Goal: Task Accomplishment & Management: Complete application form

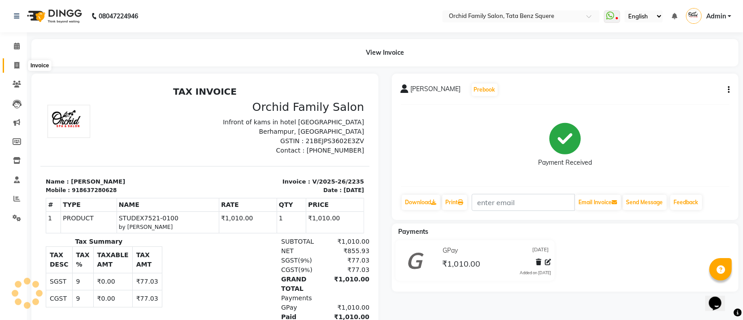
drag, startPoint x: 14, startPoint y: 65, endPoint x: 29, endPoint y: 69, distance: 15.2
click at [14, 65] on icon at bounding box center [16, 65] width 5 height 7
select select "service"
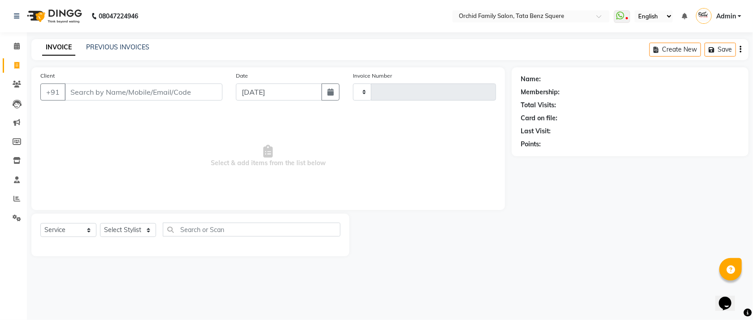
type input "2236"
select select "107"
click at [118, 50] on link "PREVIOUS INVOICES" at bounding box center [117, 47] width 63 height 8
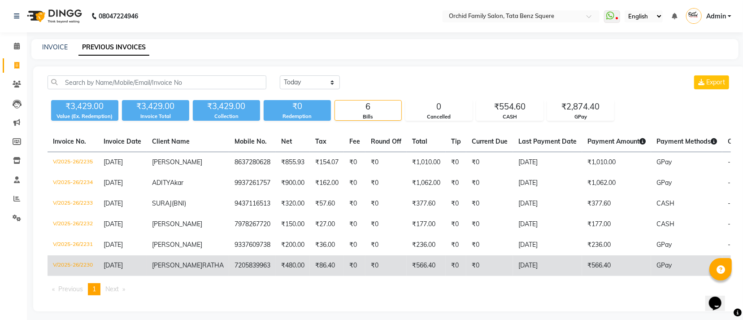
scroll to position [33, 0]
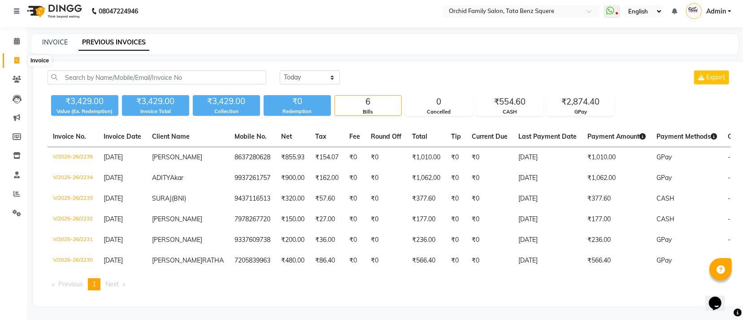
click at [14, 57] on icon at bounding box center [16, 60] width 5 height 7
select select "service"
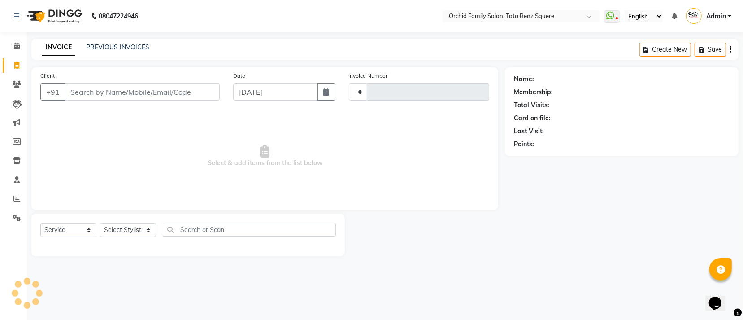
type input "2236"
select select "107"
click at [129, 227] on select "Select Stylist Accountant [PERSON_NAME] [PERSON_NAME] [PERSON_NAME] [PERSON_NAM…" at bounding box center [128, 230] width 56 height 14
select select "45556"
click at [100, 223] on select "Select Stylist Accountant [PERSON_NAME] [PERSON_NAME] [PERSON_NAME] [PERSON_NAM…" at bounding box center [128, 230] width 56 height 14
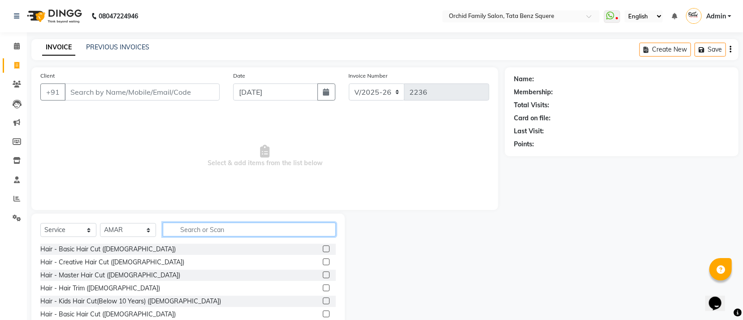
click at [199, 228] on input "text" at bounding box center [249, 229] width 173 height 14
click at [323, 312] on label at bounding box center [326, 313] width 7 height 7
click at [323, 312] on input "checkbox" at bounding box center [326, 314] width 6 height 6
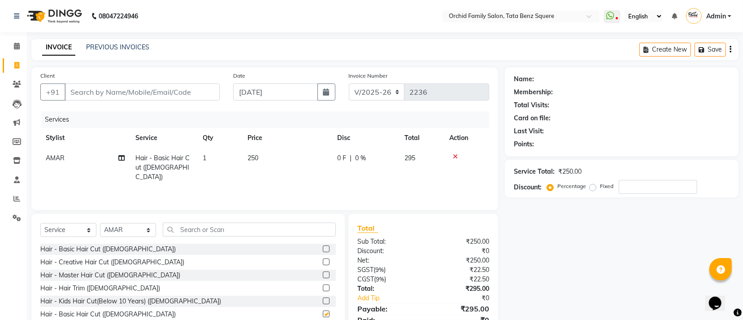
checkbox input "false"
click at [220, 233] on input "text" at bounding box center [249, 229] width 173 height 14
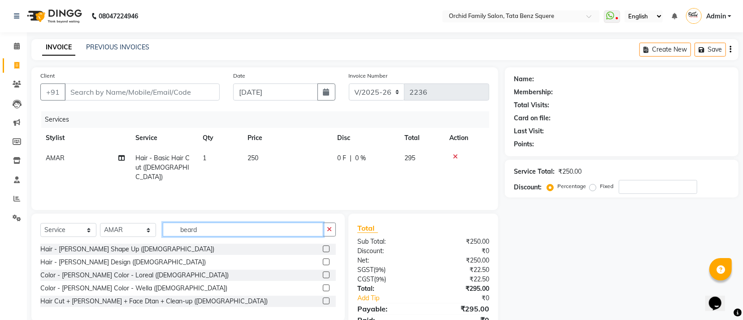
type input "beard"
click at [332, 249] on div at bounding box center [329, 248] width 13 height 11
click at [325, 250] on label at bounding box center [326, 248] width 7 height 7
click at [325, 250] on input "checkbox" at bounding box center [326, 249] width 6 height 6
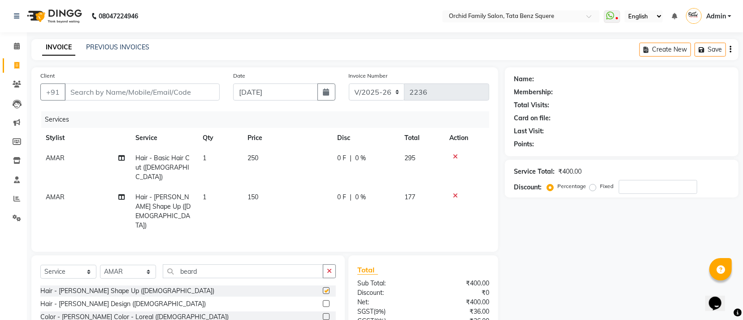
checkbox input "false"
click at [87, 91] on input "Client" at bounding box center [142, 91] width 155 height 17
type input "9"
type input "0"
type input "9337876154"
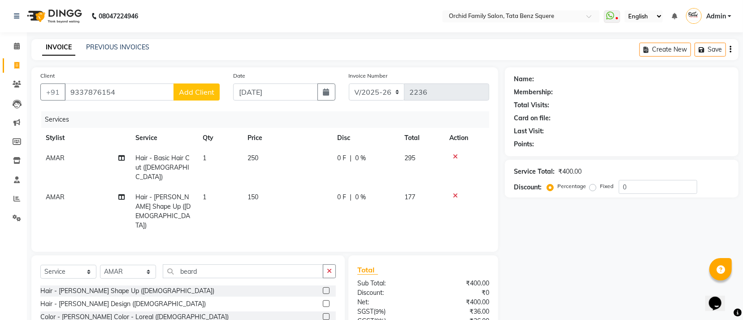
click at [187, 99] on button "Add Client" at bounding box center [196, 91] width 46 height 17
select select "29"
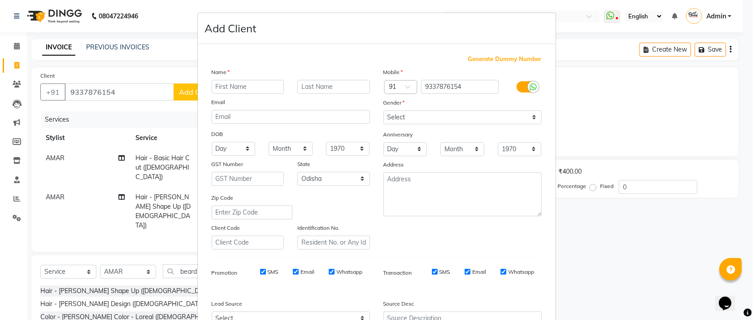
click at [216, 88] on input "text" at bounding box center [248, 87] width 73 height 14
type input "debanada"
click at [299, 84] on input "text" at bounding box center [333, 87] width 73 height 14
type input "das"
click at [231, 147] on select "Day 01 02 03 04 05 06 07 08 09 10 11 12 13 14 15 16 17 18 19 20 21 22 23 24 25 …" at bounding box center [234, 149] width 44 height 14
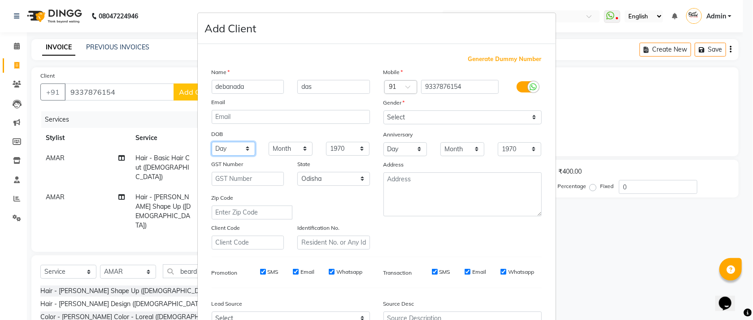
select select "10"
click at [212, 143] on select "Day 01 02 03 04 05 06 07 08 09 10 11 12 13 14 15 16 17 18 19 20 21 22 23 24 25 …" at bounding box center [234, 149] width 44 height 14
click at [275, 148] on select "Month January February March April May June July August September October Novem…" at bounding box center [291, 149] width 44 height 14
select select "11"
click at [269, 143] on select "Month January February March April May June July August September October Novem…" at bounding box center [291, 149] width 44 height 14
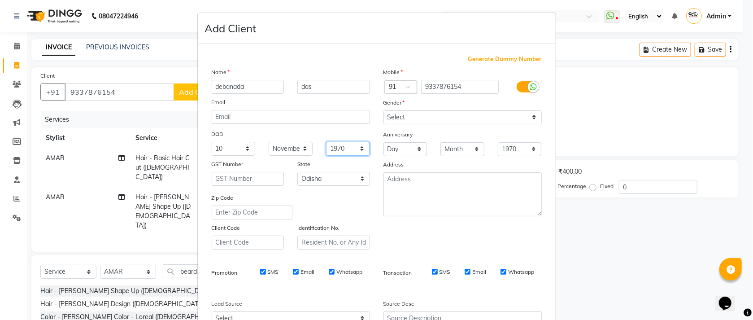
click at [345, 148] on select "1940 1941 1942 1943 1944 1945 1946 1947 1948 1949 1950 1951 1952 1953 1954 1955…" at bounding box center [348, 149] width 44 height 14
select select "2003"
click at [326, 143] on select "1940 1941 1942 1943 1944 1945 1946 1947 1948 1949 1950 1951 1952 1953 1954 1955…" at bounding box center [348, 149] width 44 height 14
click at [393, 120] on select "Select [DEMOGRAPHIC_DATA] [DEMOGRAPHIC_DATA] Other Prefer Not To Say" at bounding box center [462, 117] width 158 height 14
select select "[DEMOGRAPHIC_DATA]"
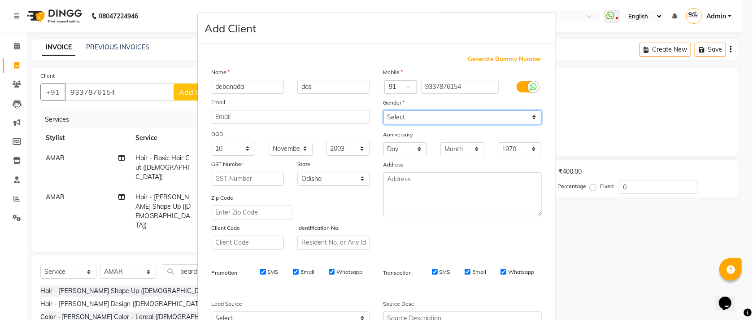
click at [383, 111] on select "Select [DEMOGRAPHIC_DATA] [DEMOGRAPHIC_DATA] Other Prefer Not To Say" at bounding box center [462, 117] width 158 height 14
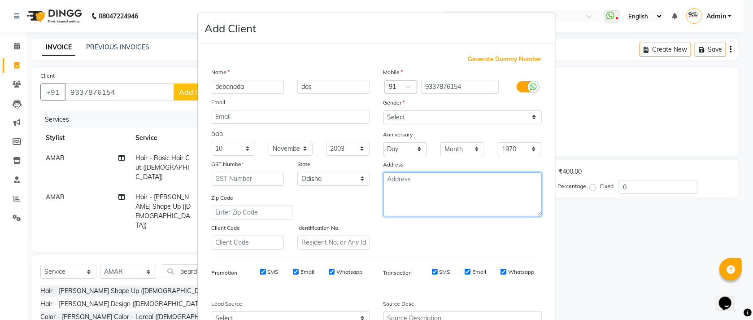
click at [402, 191] on textarea at bounding box center [462, 194] width 158 height 44
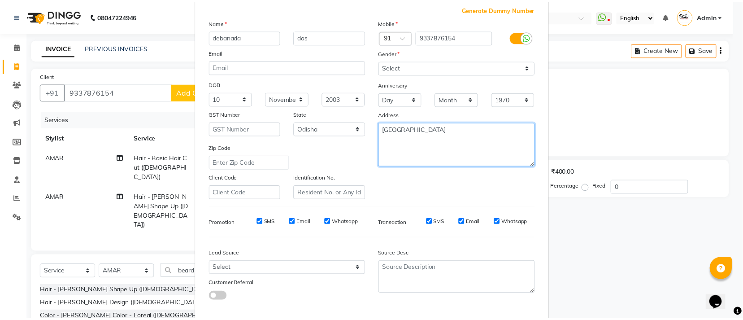
scroll to position [99, 0]
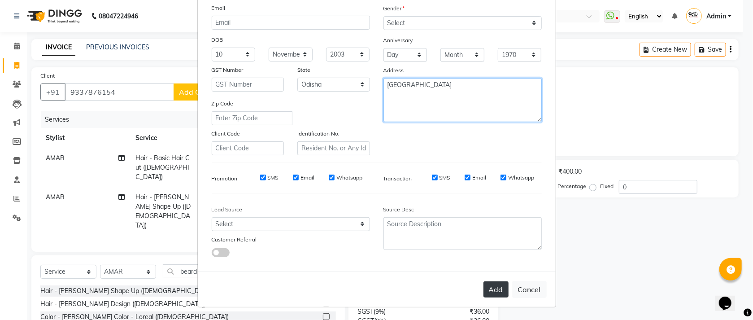
type textarea "[GEOGRAPHIC_DATA]"
click at [489, 291] on button "Add" at bounding box center [495, 289] width 25 height 16
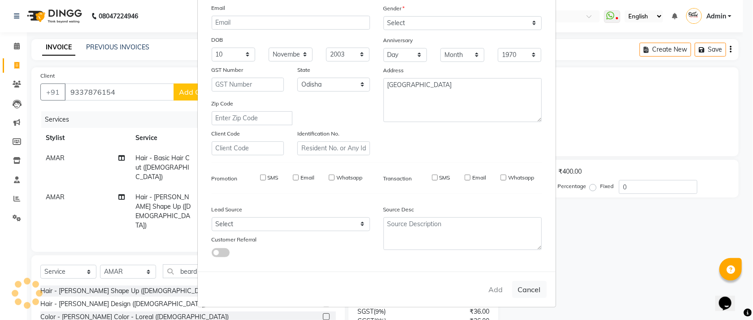
select select
select select "null"
select select
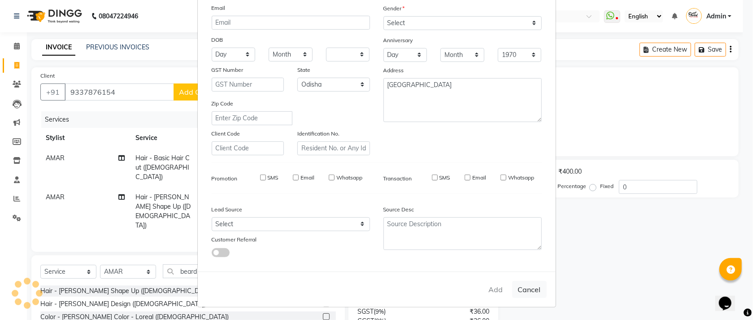
select select
checkbox input "false"
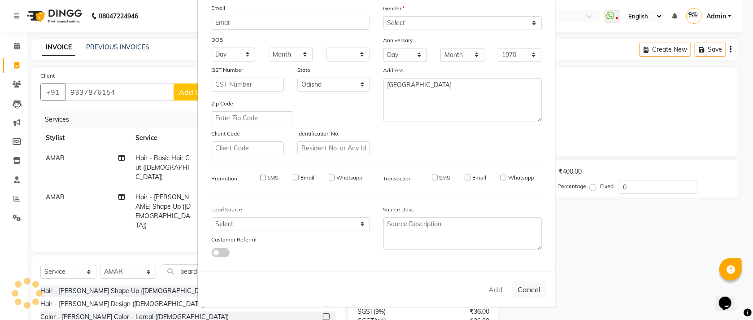
checkbox input "false"
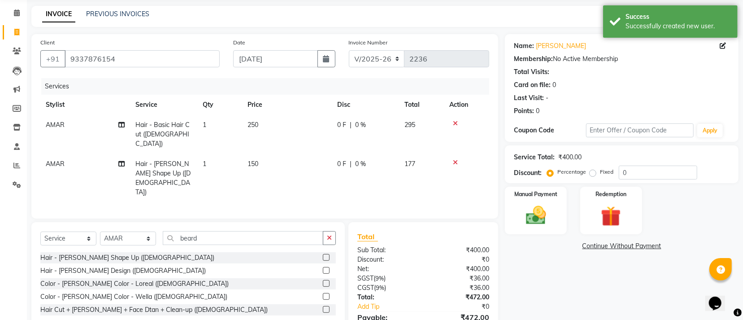
scroll to position [63, 0]
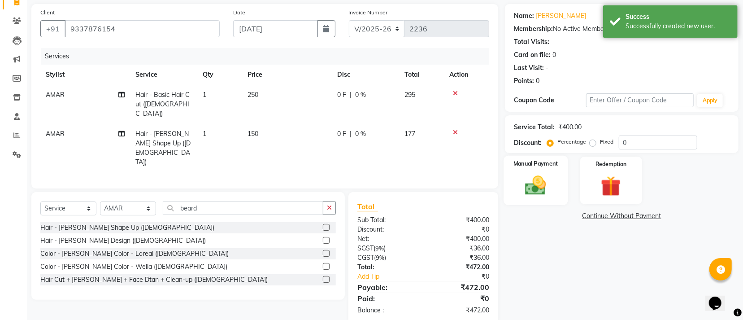
click at [546, 181] on img at bounding box center [536, 185] width 34 height 24
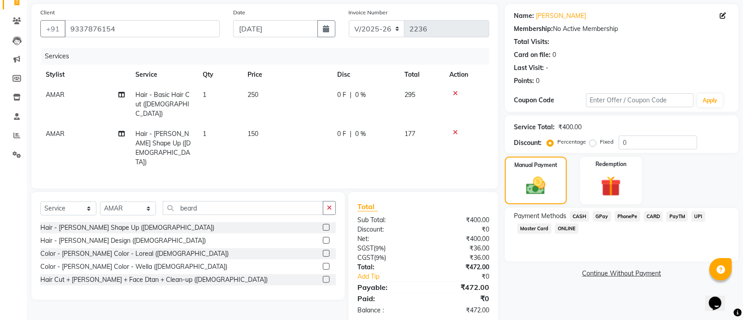
click at [583, 217] on span "CASH" at bounding box center [579, 216] width 19 height 10
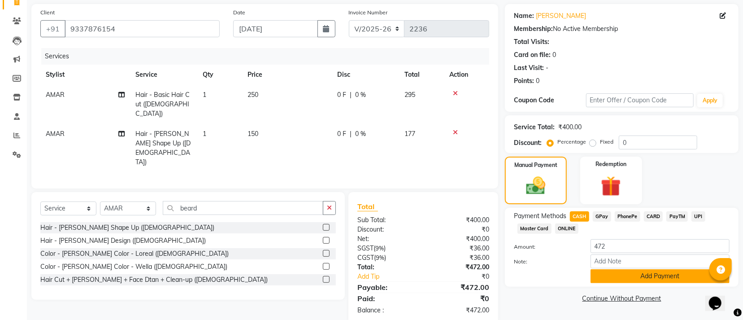
click at [649, 278] on button "Add Payment" at bounding box center [659, 276] width 139 height 14
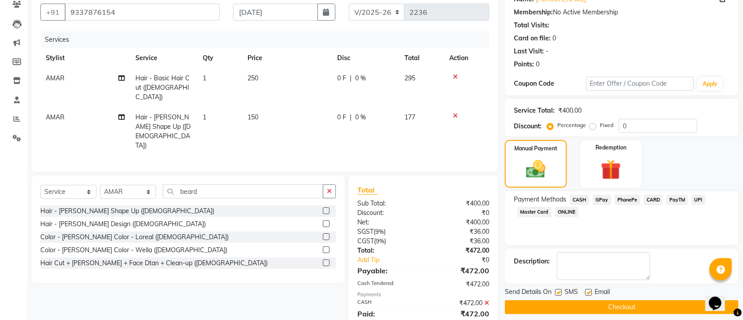
scroll to position [95, 0]
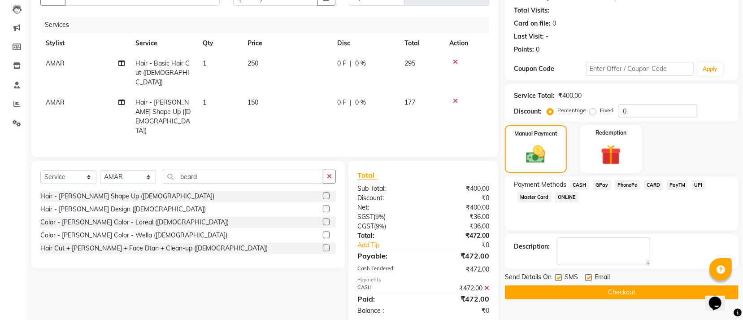
click at [621, 294] on button "Checkout" at bounding box center [622, 292] width 234 height 14
